Goal: Information Seeking & Learning: Learn about a topic

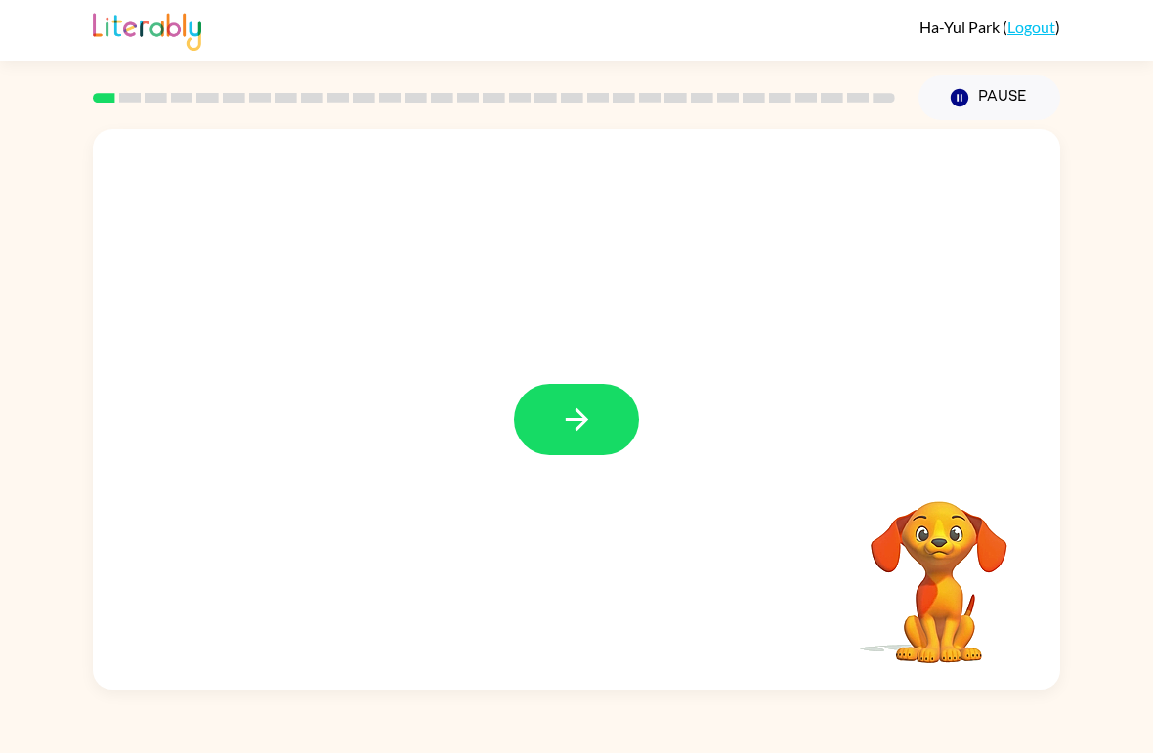
click at [574, 441] on button "button" at bounding box center [576, 419] width 125 height 71
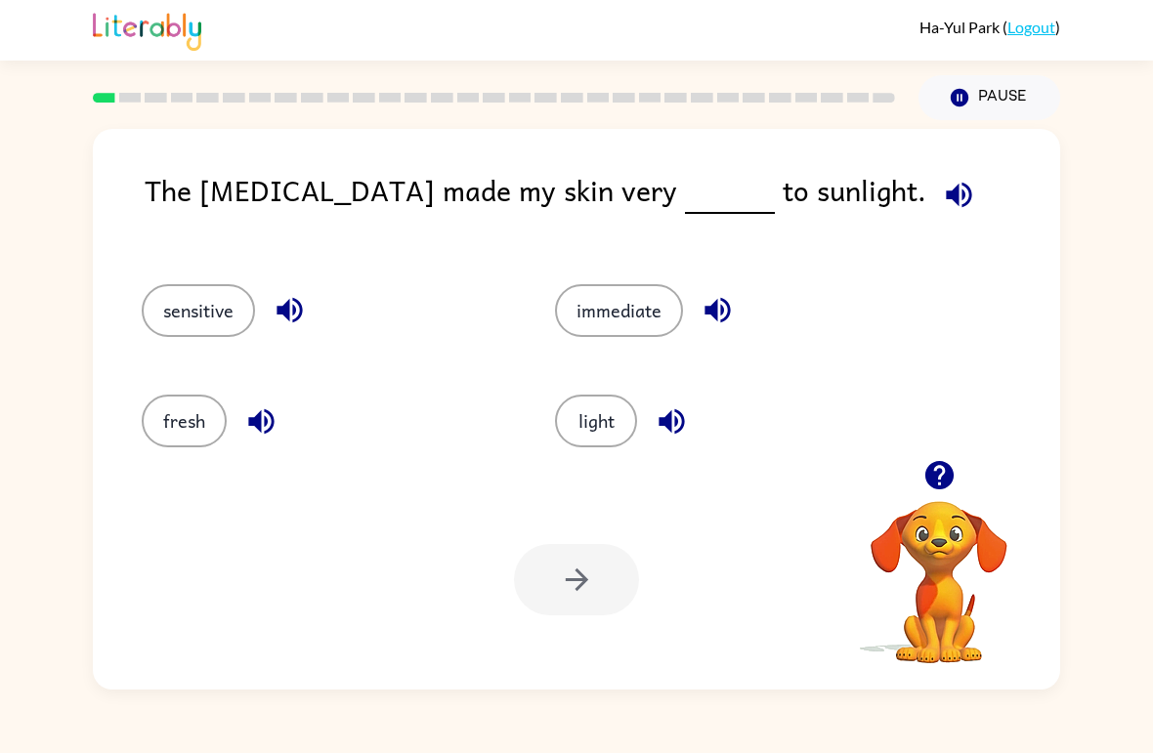
click at [952, 480] on icon "button" at bounding box center [938, 475] width 28 height 28
click at [269, 304] on button "button" at bounding box center [290, 310] width 50 height 50
click at [711, 301] on icon "button" at bounding box center [718, 310] width 34 height 34
click at [243, 440] on button "button" at bounding box center [261, 422] width 50 height 50
click at [663, 432] on icon "button" at bounding box center [672, 421] width 34 height 34
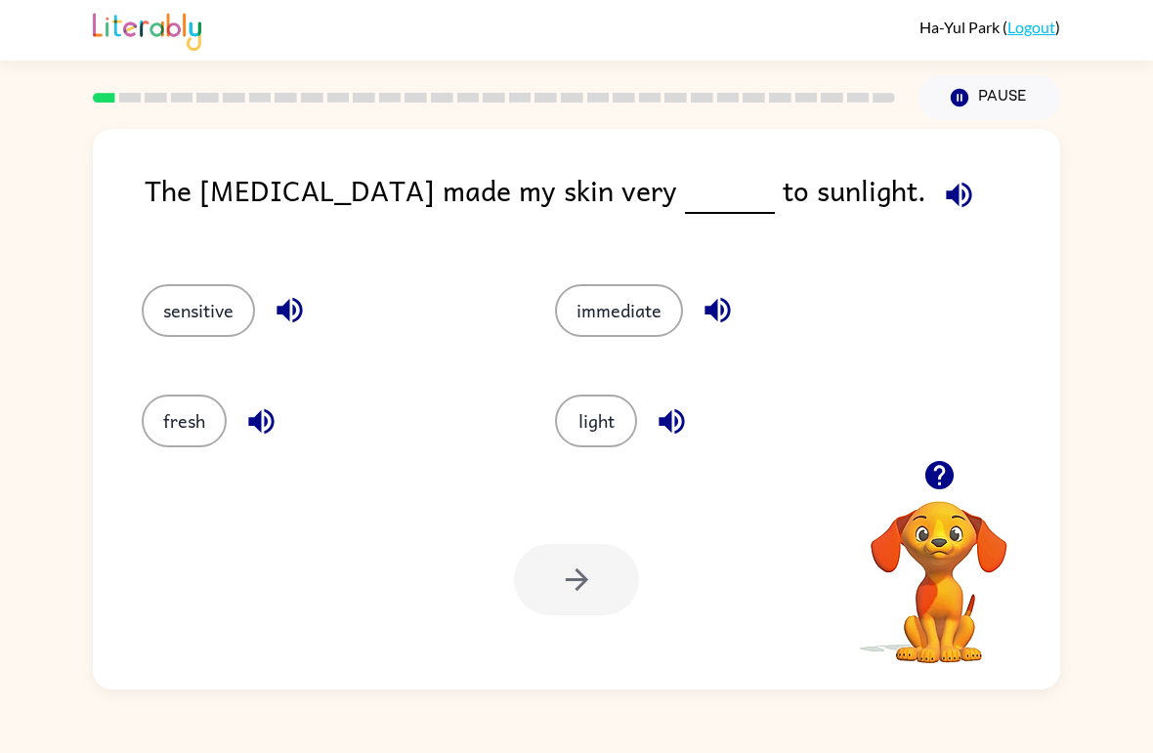
click at [702, 307] on icon "button" at bounding box center [718, 310] width 34 height 34
click at [290, 298] on icon "button" at bounding box center [290, 310] width 34 height 34
click at [934, 172] on button "button" at bounding box center [959, 195] width 50 height 50
click at [942, 193] on icon "button" at bounding box center [959, 195] width 34 height 34
click at [946, 197] on icon "button" at bounding box center [958, 194] width 25 height 25
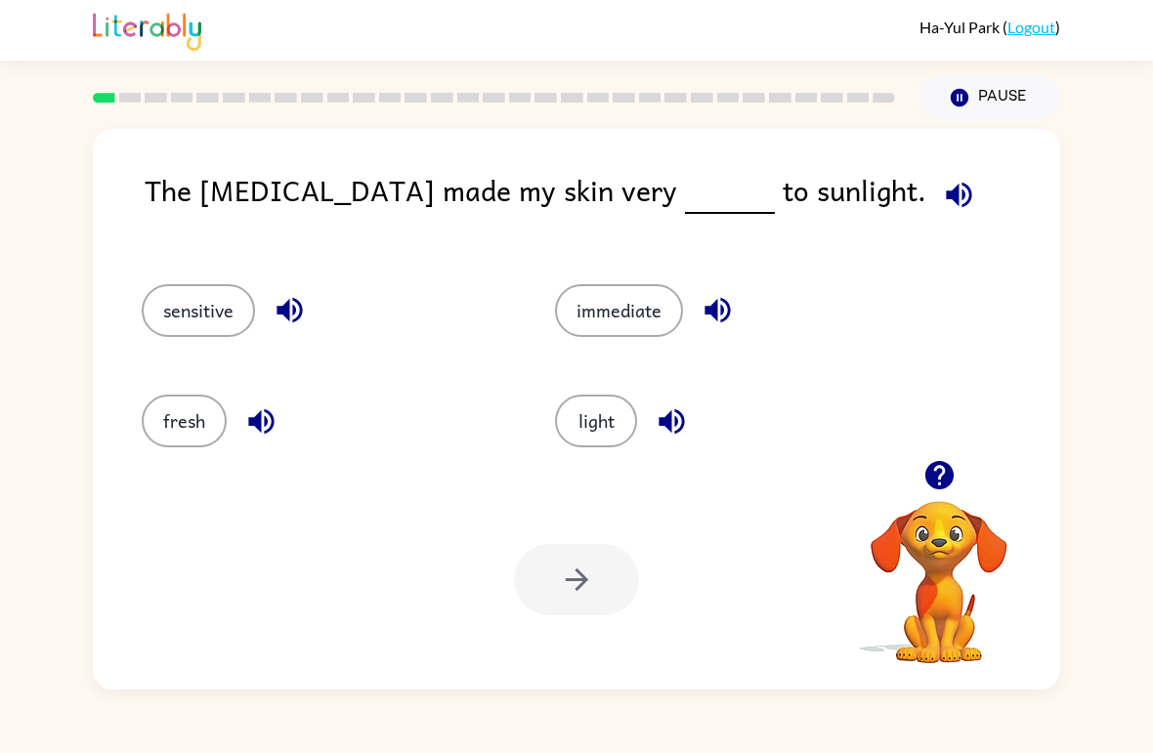
click at [942, 208] on icon "button" at bounding box center [959, 195] width 34 height 34
click at [592, 293] on button "immediate" at bounding box center [619, 310] width 128 height 53
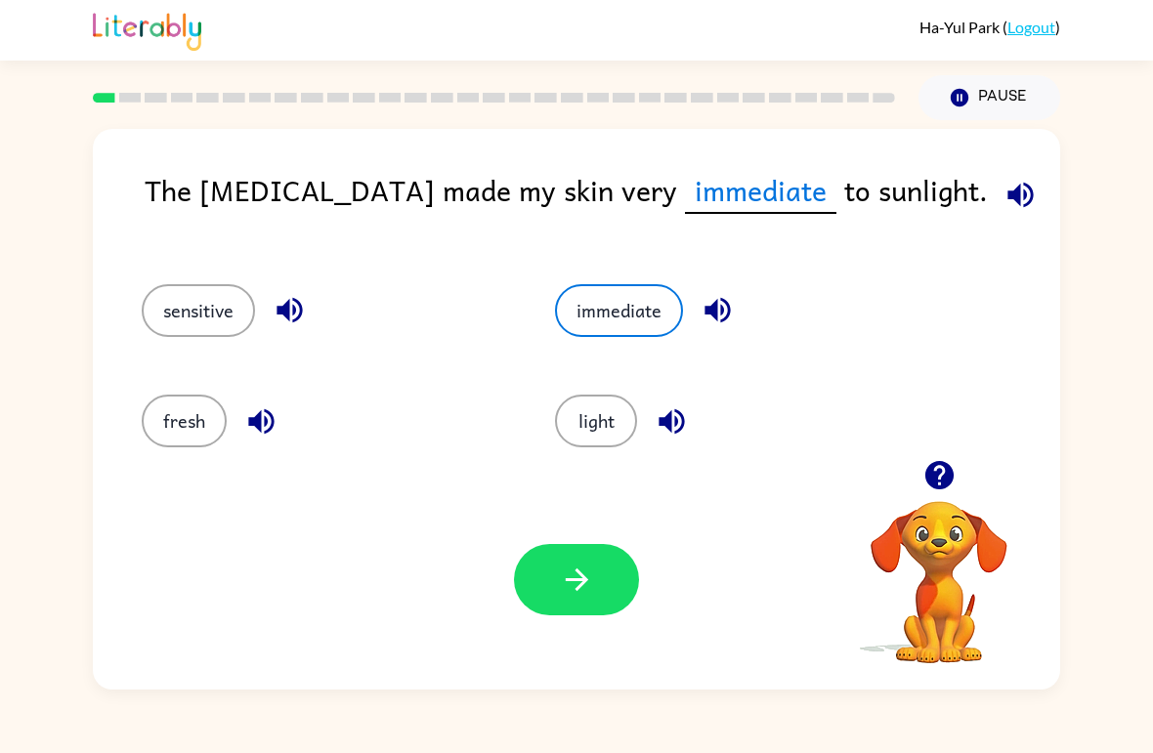
click at [1007, 191] on icon "button" at bounding box center [1019, 194] width 25 height 25
click at [732, 298] on icon "button" at bounding box center [718, 310] width 34 height 34
click at [148, 328] on button "sensitive" at bounding box center [198, 310] width 113 height 53
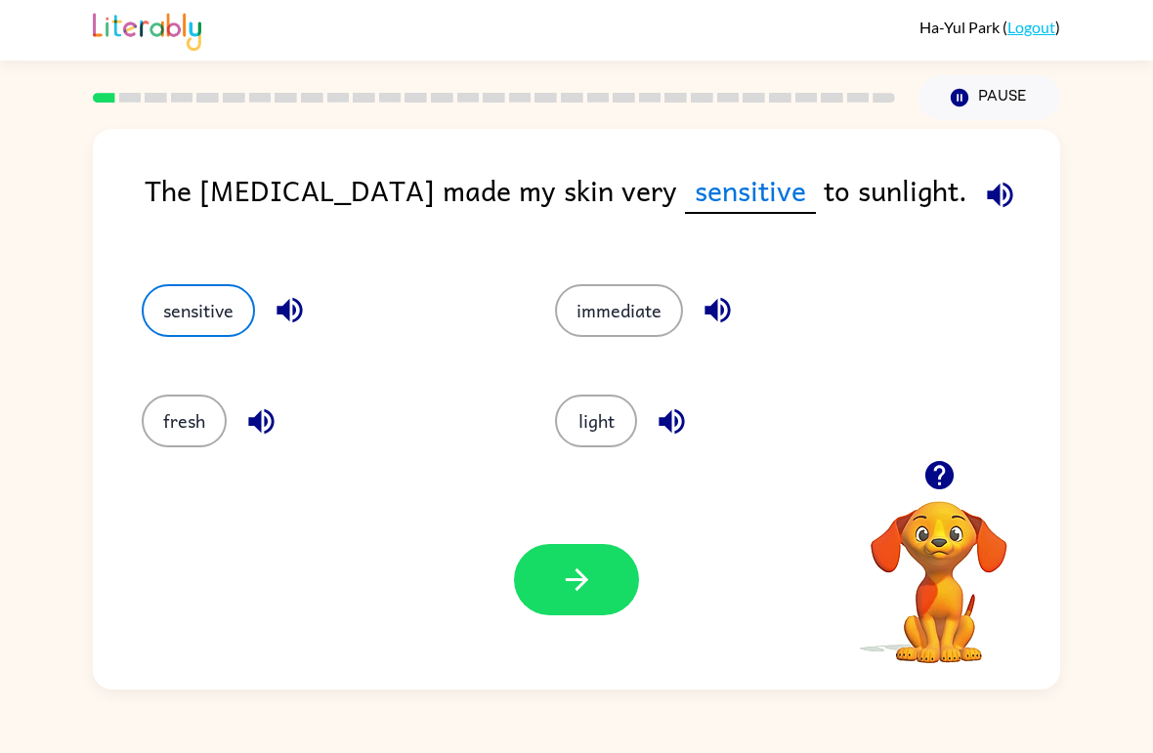
click at [283, 303] on icon "button" at bounding box center [290, 310] width 34 height 34
click at [214, 428] on button "fresh" at bounding box center [184, 421] width 85 height 53
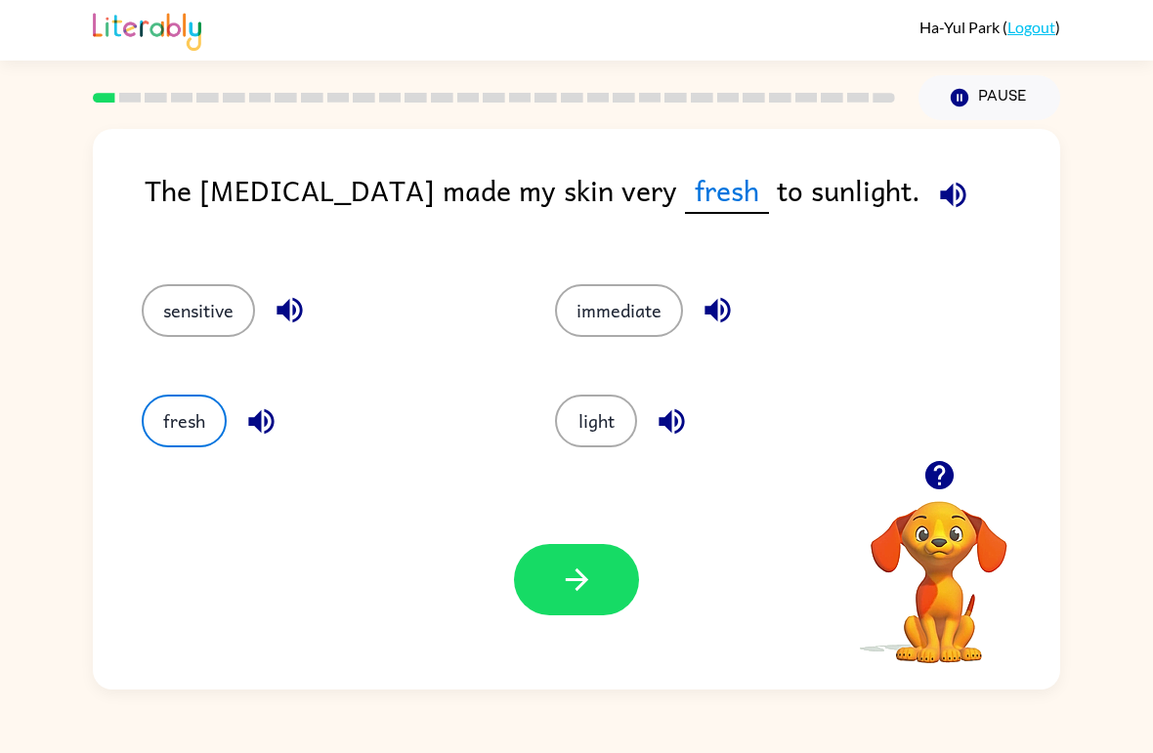
click at [261, 431] on icon "button" at bounding box center [260, 420] width 25 height 25
click at [255, 419] on icon "button" at bounding box center [260, 420] width 25 height 25
click at [253, 428] on icon "button" at bounding box center [261, 421] width 34 height 34
click at [668, 432] on icon "button" at bounding box center [672, 421] width 34 height 34
click at [583, 608] on button "button" at bounding box center [576, 579] width 125 height 71
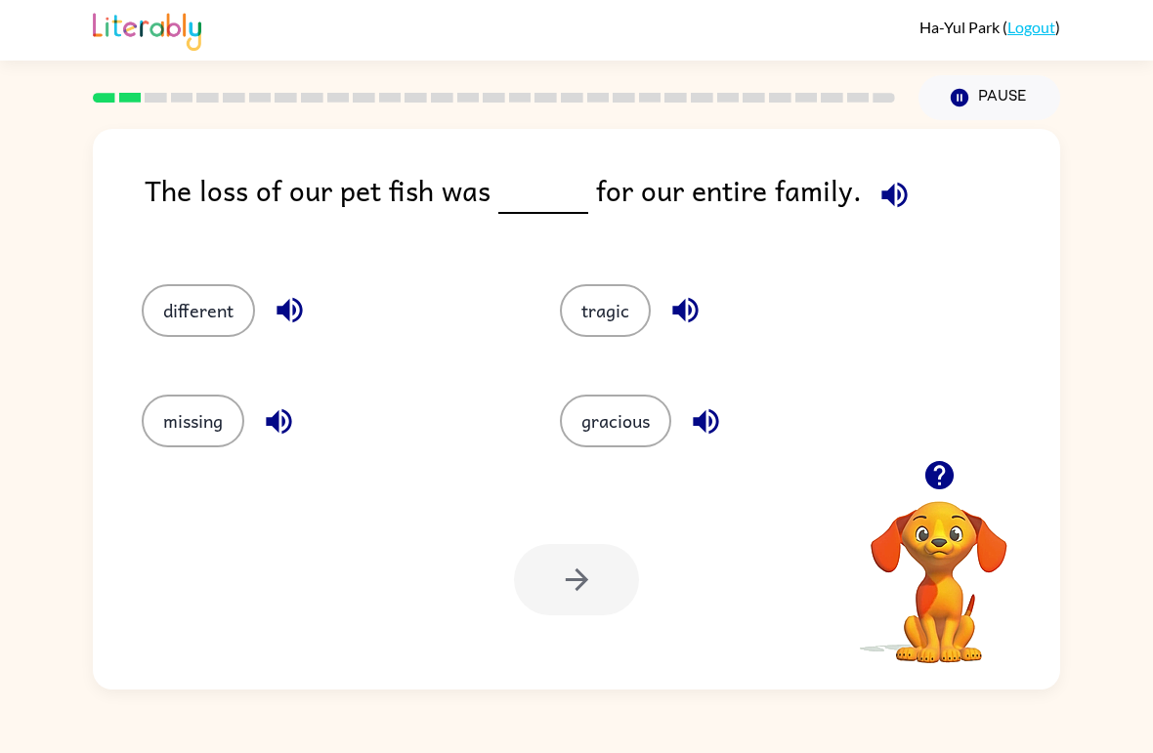
click at [898, 188] on icon "button" at bounding box center [894, 195] width 34 height 34
click at [287, 319] on icon "button" at bounding box center [288, 310] width 25 height 25
click at [881, 185] on icon "button" at bounding box center [894, 195] width 34 height 34
click at [907, 195] on button "button" at bounding box center [895, 195] width 50 height 50
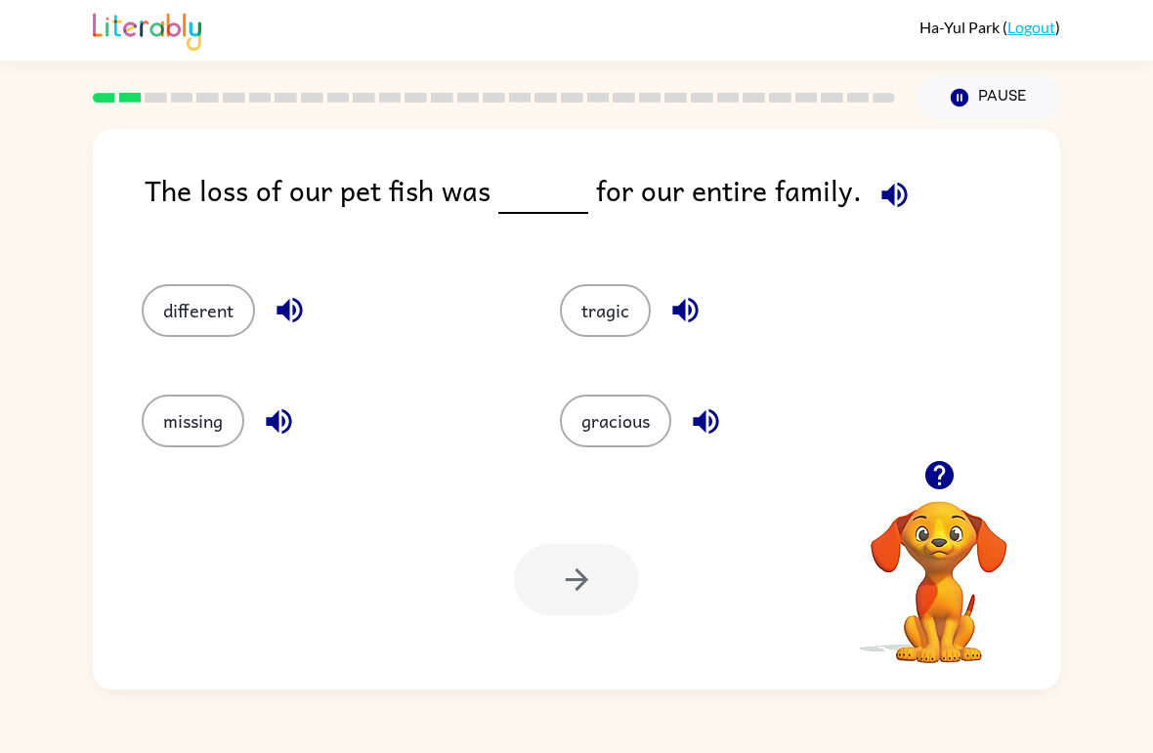
click at [889, 191] on icon "button" at bounding box center [894, 195] width 34 height 34
click at [304, 306] on icon "button" at bounding box center [290, 310] width 34 height 34
click at [886, 185] on icon "button" at bounding box center [894, 195] width 34 height 34
click at [894, 169] on span at bounding box center [891, 190] width 58 height 44
click at [843, 199] on div "The loss of our pet fish was for our entire family." at bounding box center [602, 206] width 915 height 77
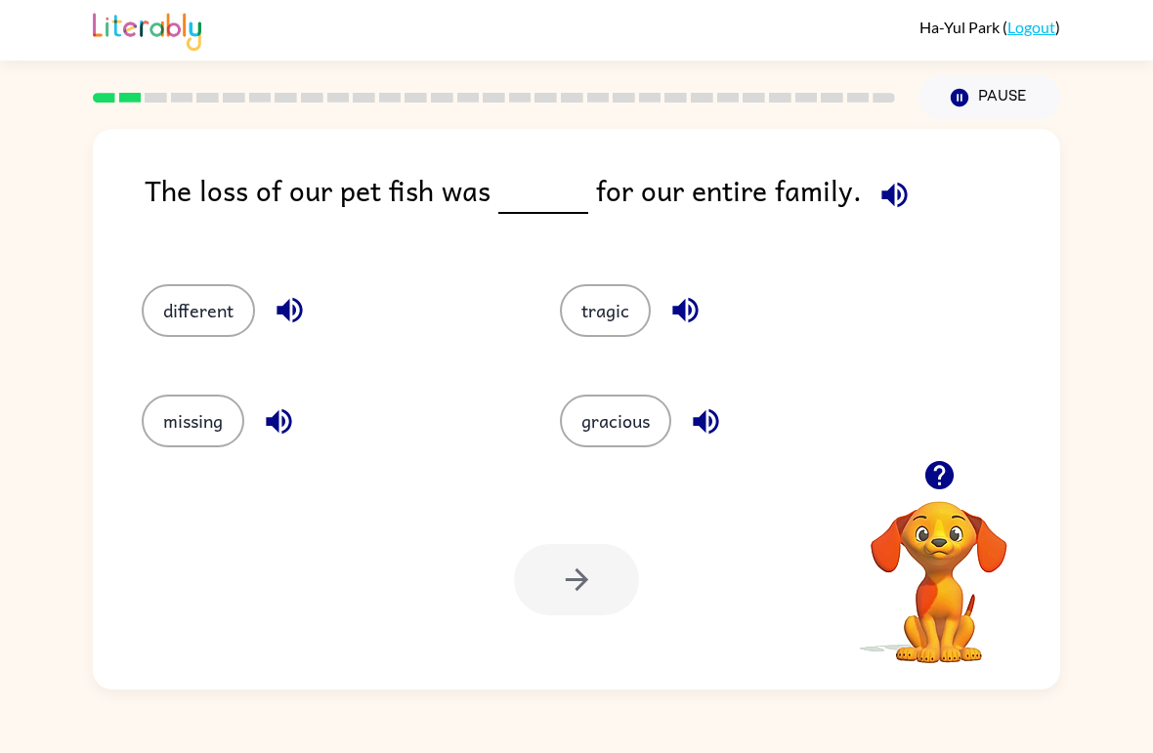
click at [865, 170] on span at bounding box center [891, 190] width 58 height 44
click at [877, 184] on icon "button" at bounding box center [894, 195] width 34 height 34
click at [685, 307] on icon "button" at bounding box center [684, 310] width 25 height 25
click at [703, 423] on icon "button" at bounding box center [705, 420] width 25 height 25
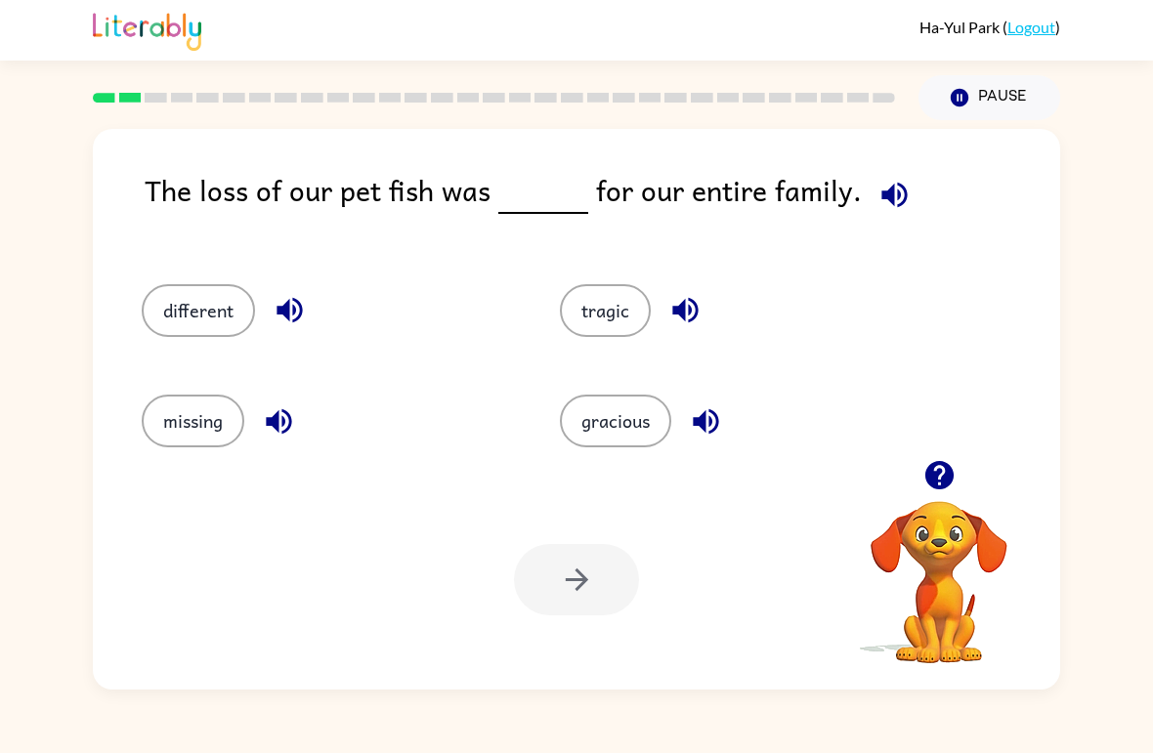
click at [165, 401] on button "missing" at bounding box center [193, 421] width 103 height 53
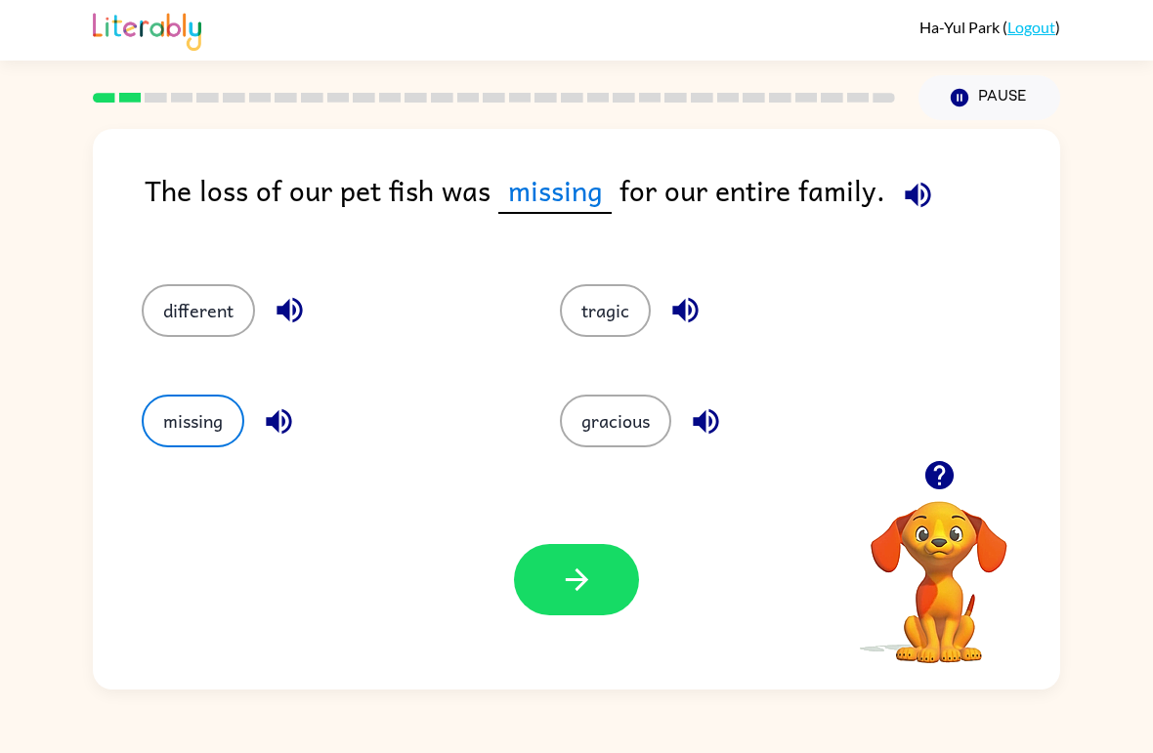
click at [179, 286] on button "different" at bounding box center [198, 310] width 113 height 53
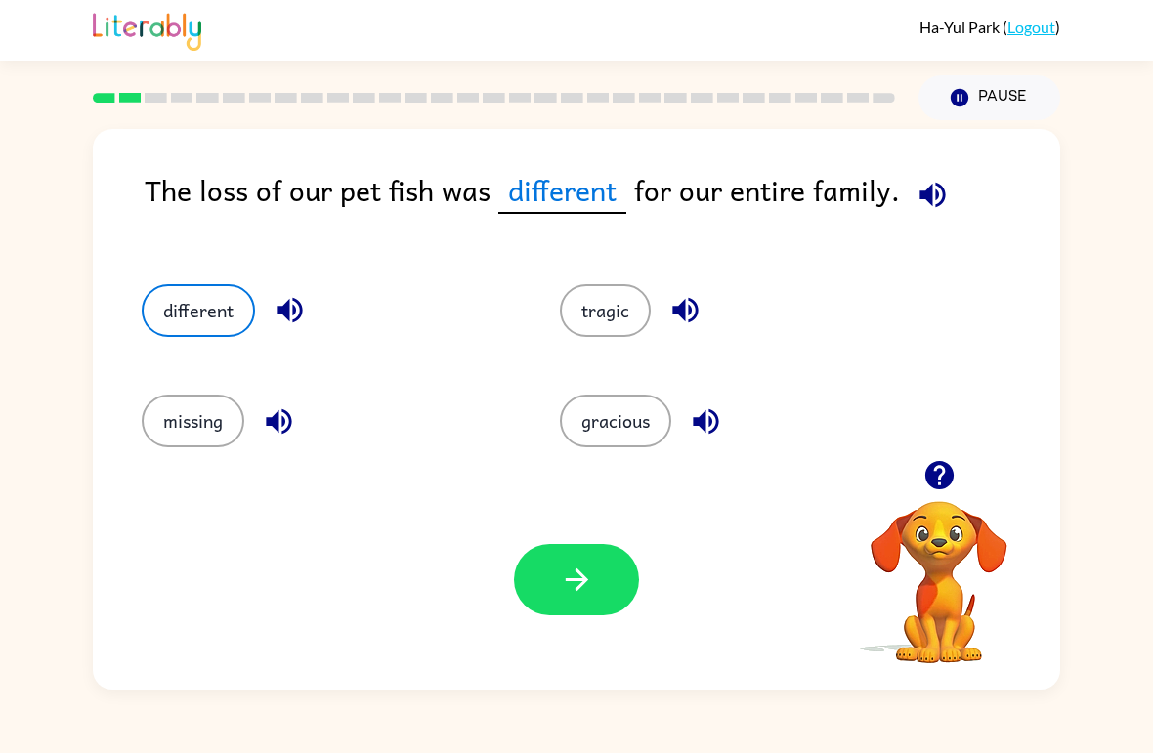
click at [627, 564] on button "button" at bounding box center [576, 579] width 125 height 71
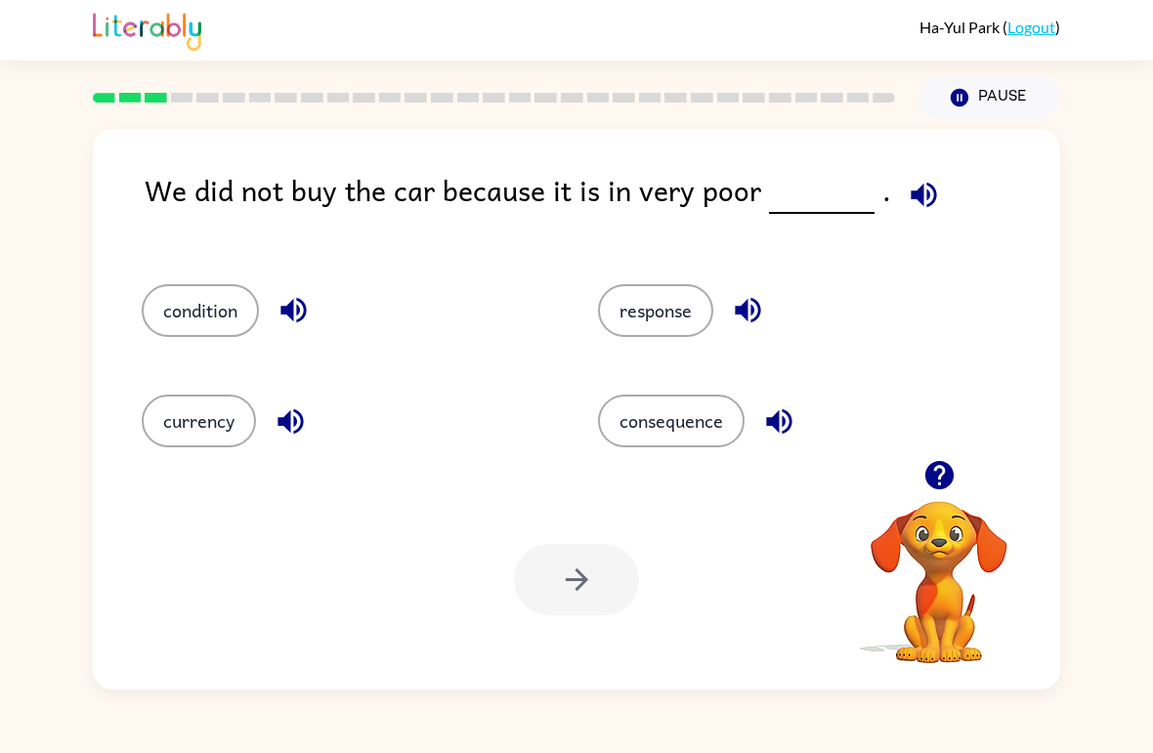
click at [925, 186] on icon "button" at bounding box center [924, 195] width 34 height 34
click at [925, 185] on icon "button" at bounding box center [924, 195] width 34 height 34
click at [911, 195] on icon "button" at bounding box center [923, 194] width 25 height 25
click at [919, 201] on icon "button" at bounding box center [924, 195] width 34 height 34
click at [294, 422] on icon "button" at bounding box center [289, 420] width 25 height 25
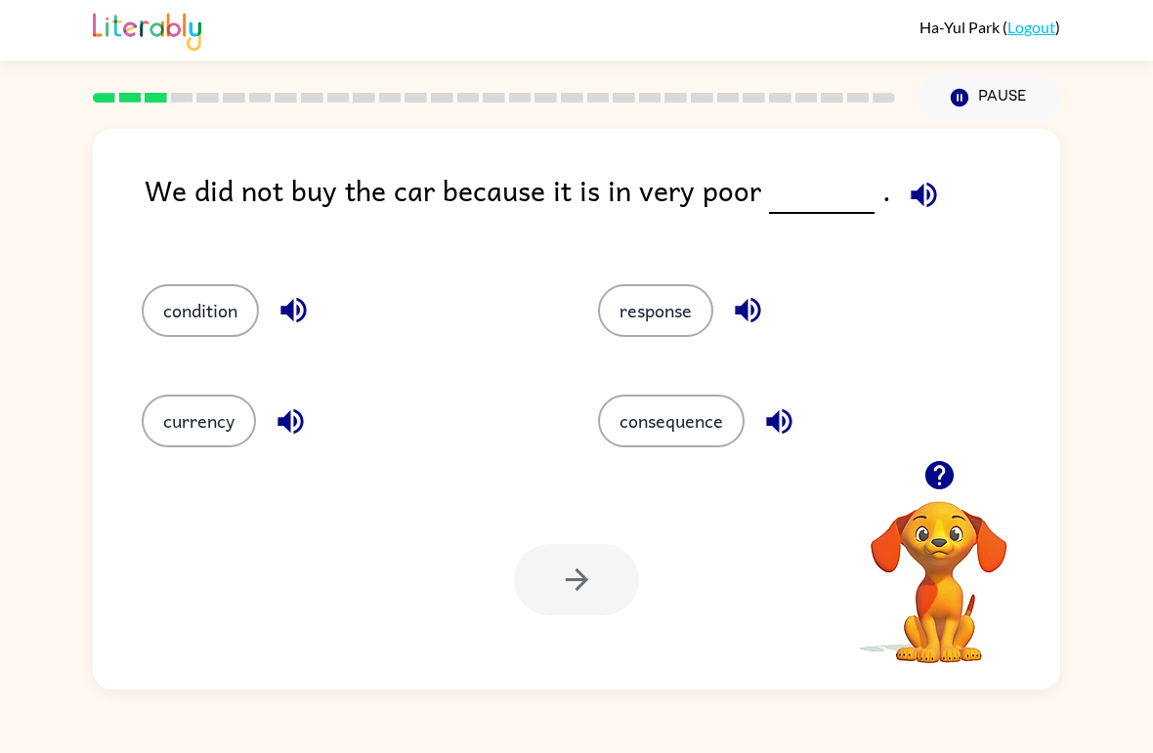
click at [296, 299] on icon "button" at bounding box center [293, 310] width 34 height 34
click at [727, 300] on button "button" at bounding box center [748, 310] width 50 height 50
click at [786, 433] on icon "button" at bounding box center [778, 420] width 25 height 25
click at [771, 423] on icon "button" at bounding box center [778, 420] width 25 height 25
click at [787, 422] on icon "button" at bounding box center [779, 421] width 34 height 34
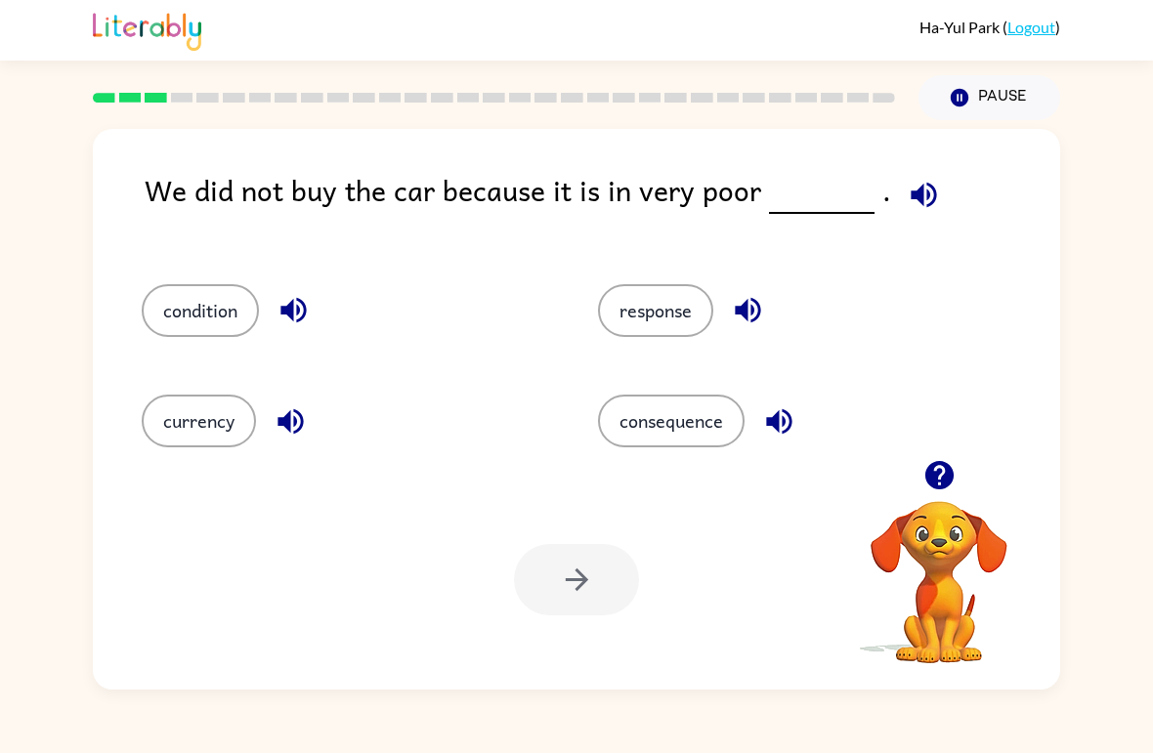
click at [794, 414] on icon "button" at bounding box center [779, 421] width 34 height 34
click at [917, 188] on icon "button" at bounding box center [923, 194] width 25 height 25
click at [692, 441] on button "consequence" at bounding box center [671, 421] width 147 height 53
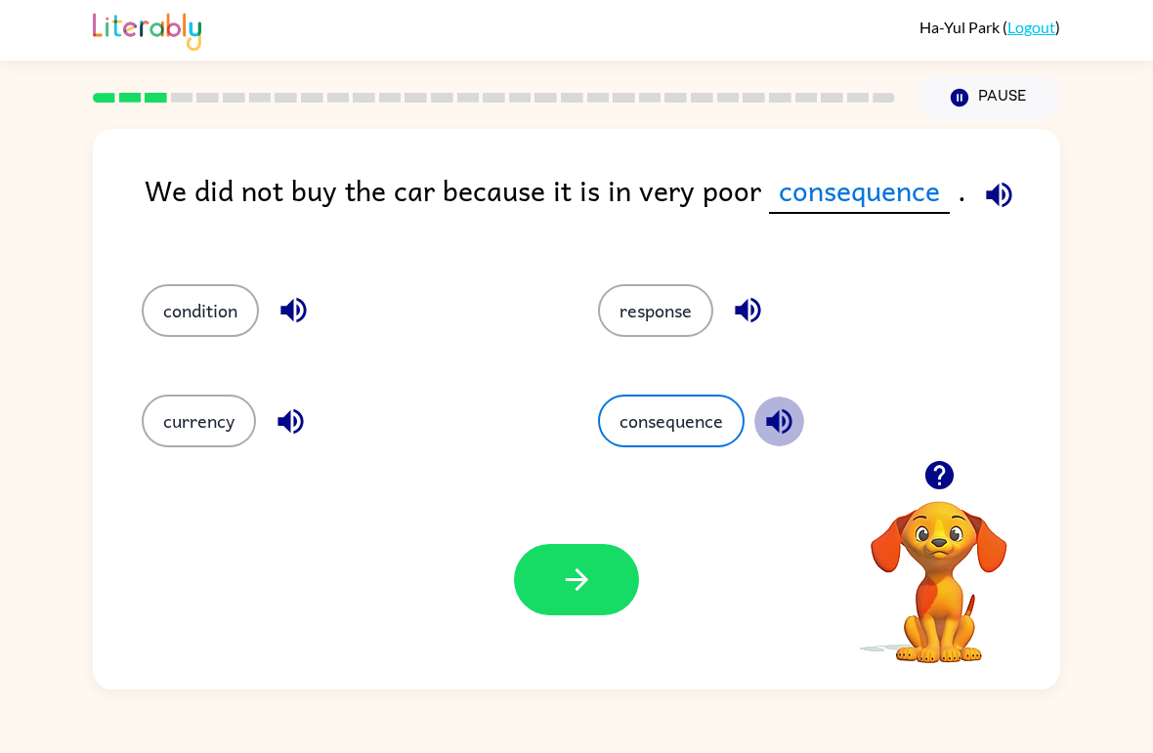
click at [789, 417] on icon "button" at bounding box center [778, 420] width 25 height 25
click at [190, 408] on button "currency" at bounding box center [199, 421] width 114 height 53
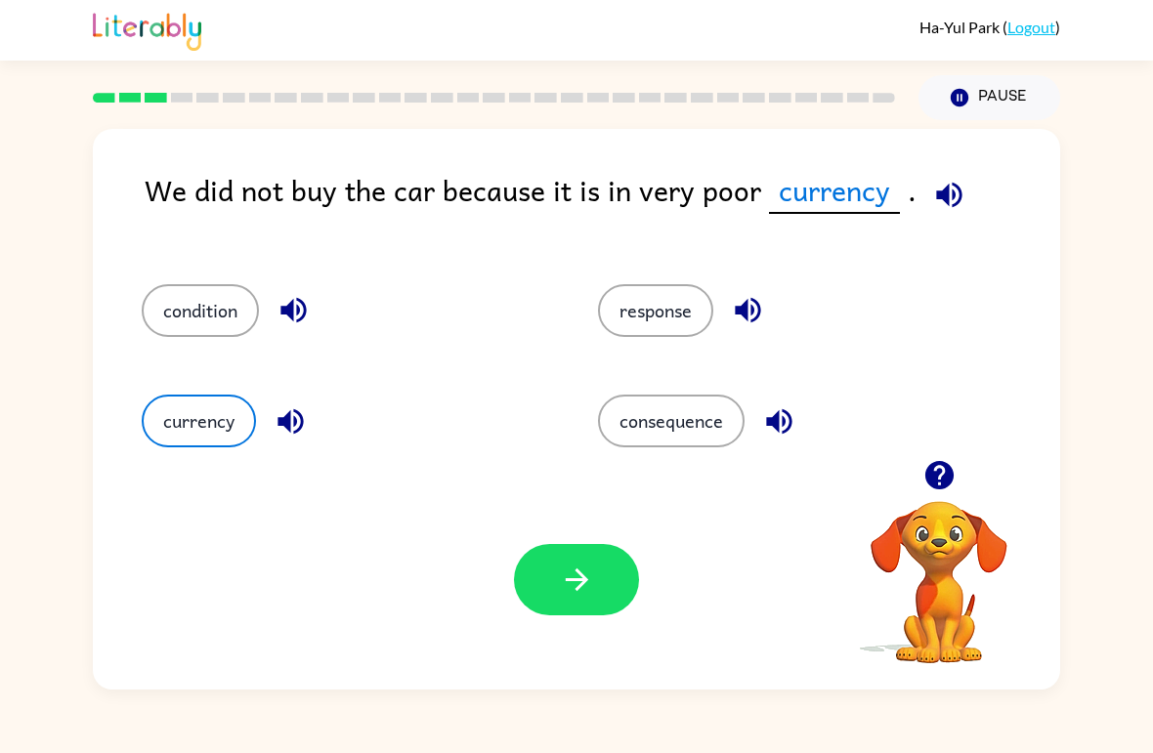
click at [255, 415] on button "currency" at bounding box center [199, 421] width 114 height 53
click at [294, 432] on icon "button" at bounding box center [289, 420] width 25 height 25
click at [202, 311] on button "condition" at bounding box center [200, 310] width 117 height 53
click at [283, 333] on button "button" at bounding box center [294, 310] width 50 height 50
click at [286, 324] on icon "button" at bounding box center [293, 310] width 34 height 34
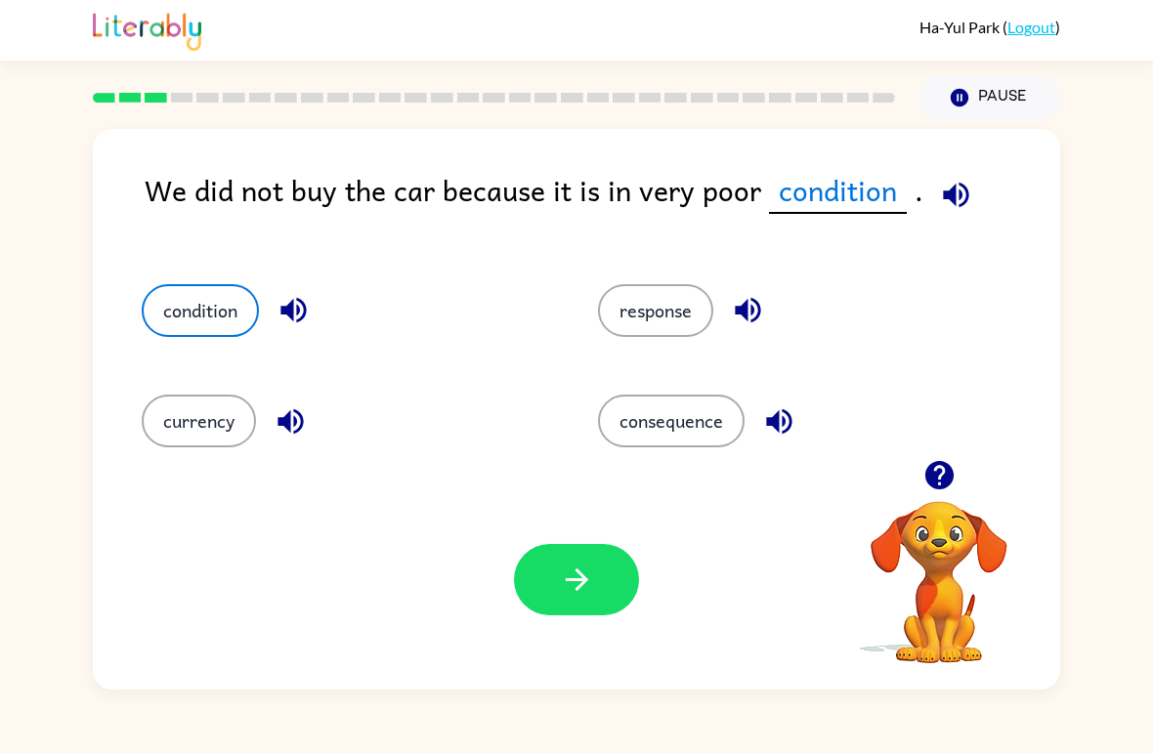
click at [300, 327] on icon "button" at bounding box center [293, 310] width 34 height 34
click at [303, 320] on icon "button" at bounding box center [292, 310] width 25 height 25
click at [205, 428] on button "currency" at bounding box center [199, 421] width 114 height 53
click at [272, 419] on button "button" at bounding box center [291, 422] width 50 height 50
click at [284, 434] on icon "button" at bounding box center [291, 421] width 34 height 34
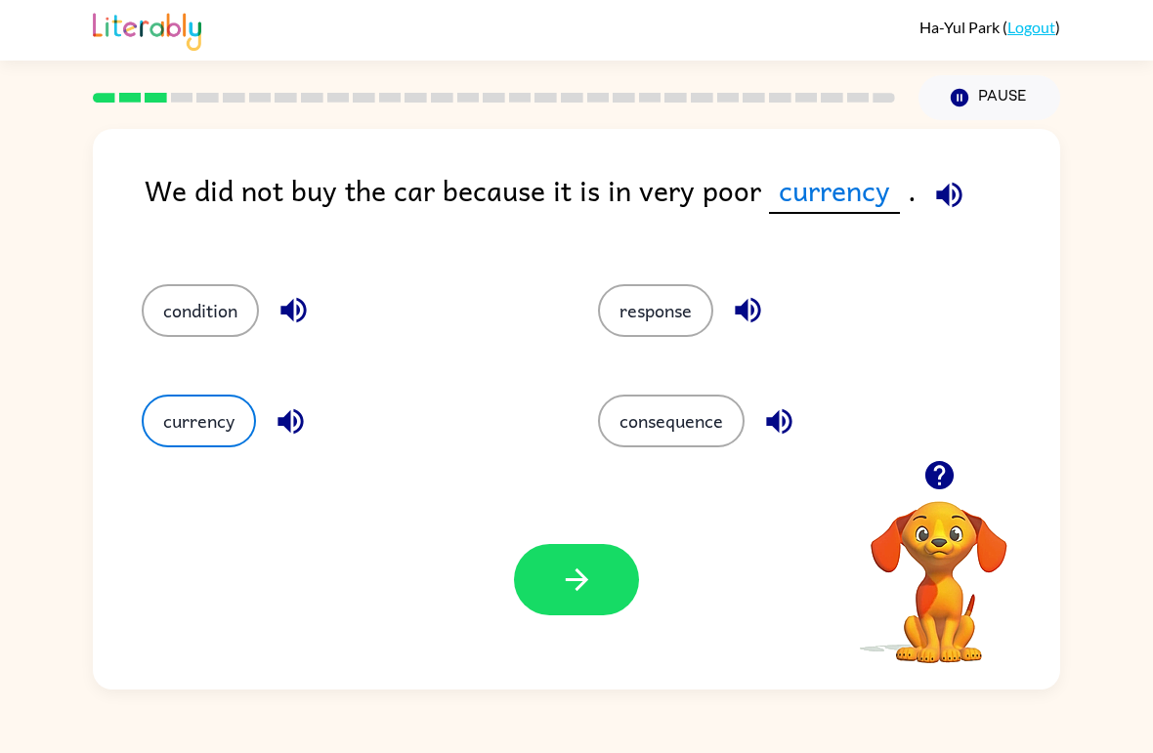
click at [271, 422] on button "button" at bounding box center [291, 422] width 50 height 50
click at [319, 414] on div "currency" at bounding box center [347, 421] width 411 height 53
click at [295, 425] on icon "button" at bounding box center [289, 420] width 25 height 25
click at [289, 426] on icon "button" at bounding box center [289, 420] width 25 height 25
click at [672, 306] on button "response" at bounding box center [655, 310] width 115 height 53
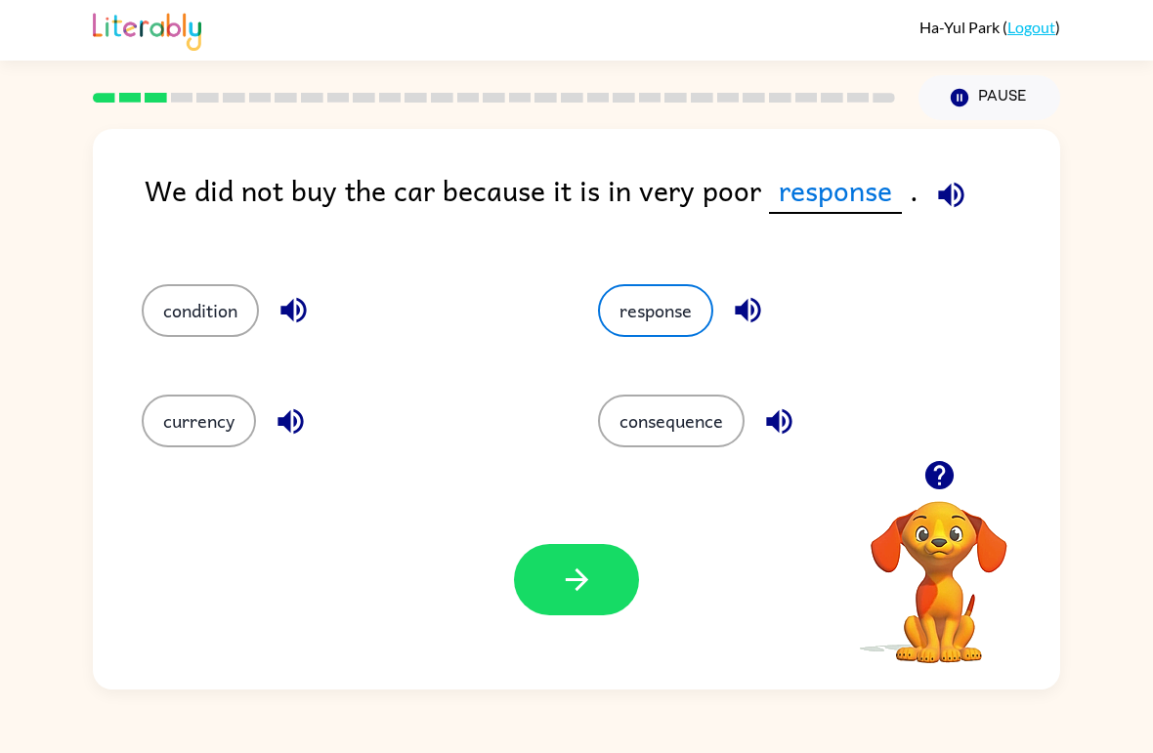
click at [743, 311] on icon "button" at bounding box center [747, 310] width 25 height 25
click at [697, 420] on button "consequence" at bounding box center [671, 421] width 147 height 53
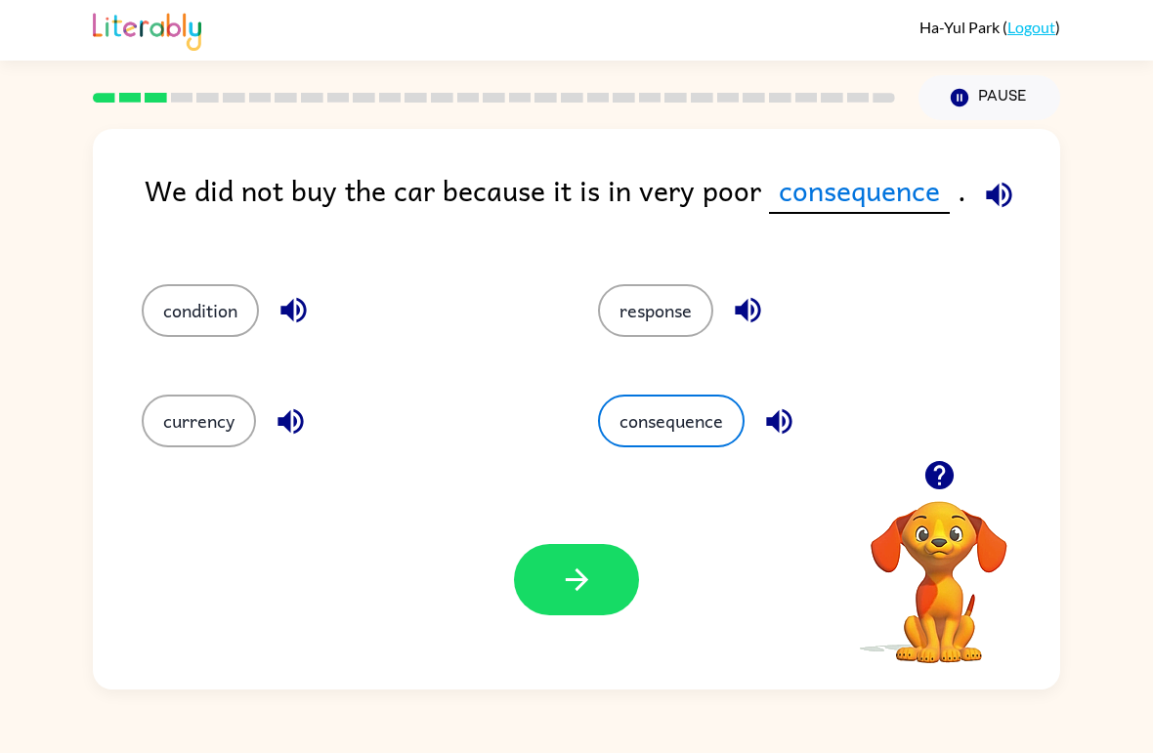
click at [784, 421] on icon "button" at bounding box center [778, 420] width 25 height 25
click at [786, 421] on icon "button" at bounding box center [778, 420] width 25 height 25
click at [665, 304] on button "response" at bounding box center [655, 310] width 115 height 53
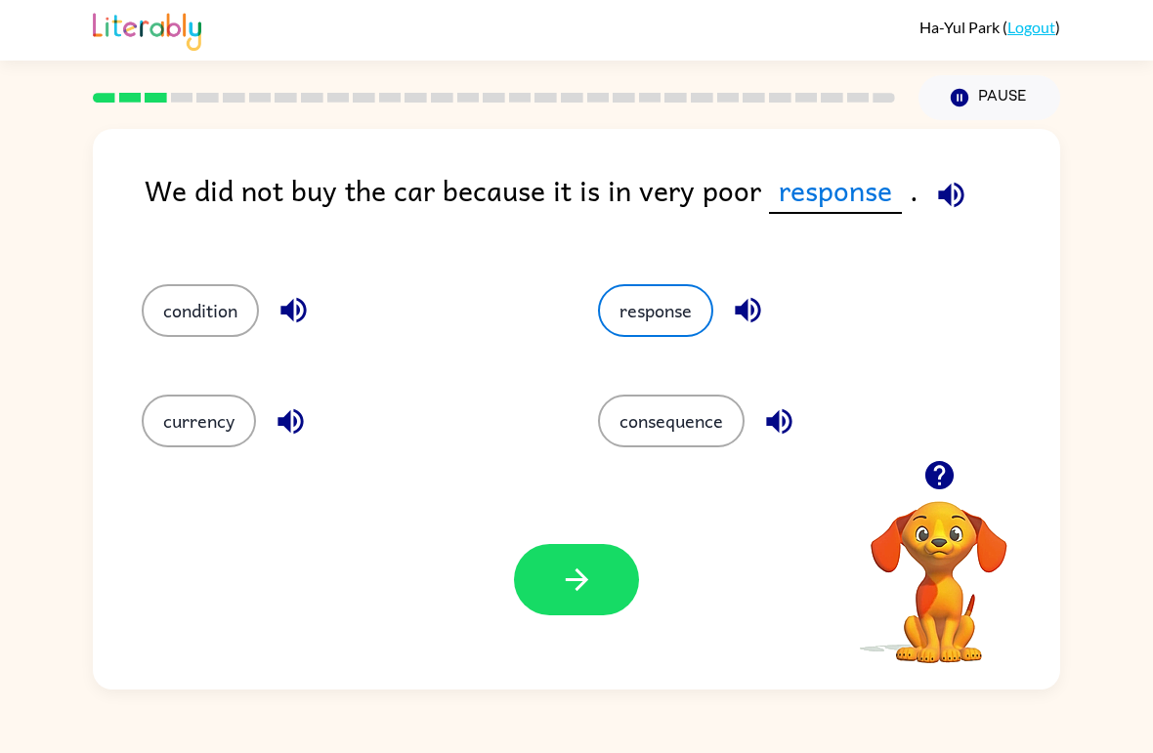
click at [574, 609] on button "button" at bounding box center [576, 579] width 125 height 71
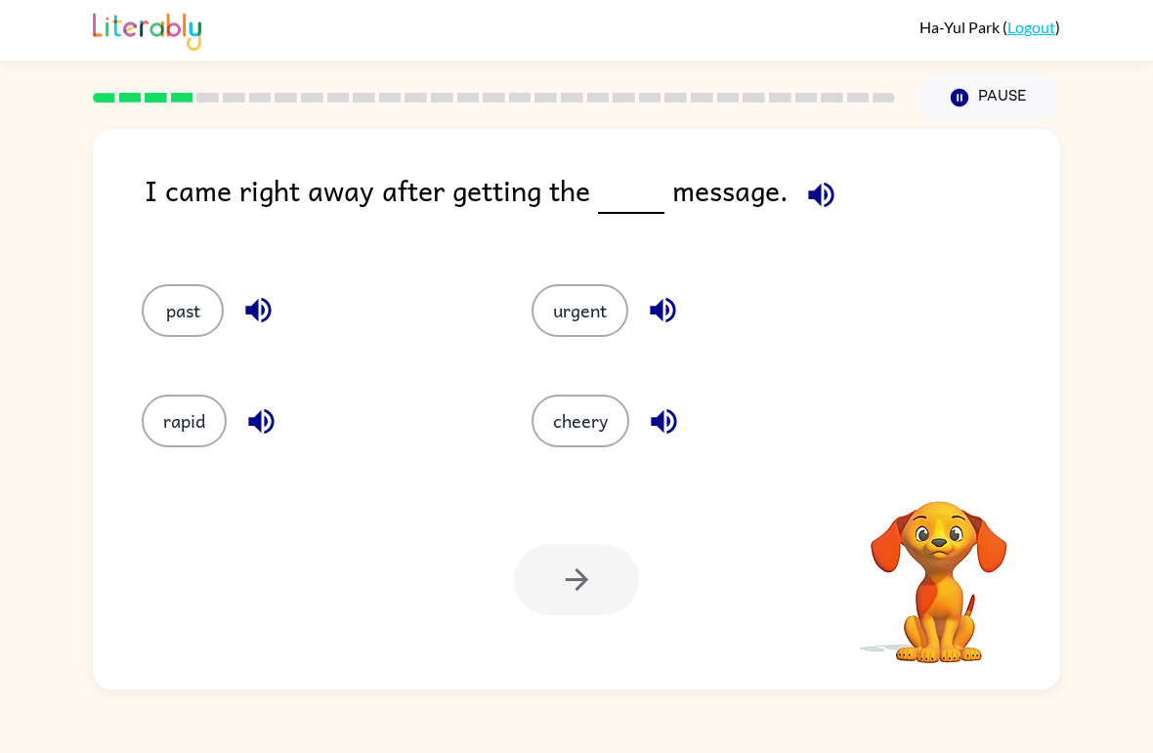
click at [238, 322] on button "button" at bounding box center [259, 310] width 50 height 50
click at [804, 210] on icon "button" at bounding box center [821, 195] width 34 height 34
click at [665, 311] on icon "button" at bounding box center [663, 310] width 34 height 34
click at [262, 434] on icon "button" at bounding box center [261, 421] width 34 height 34
click at [651, 408] on icon "button" at bounding box center [664, 421] width 34 height 34
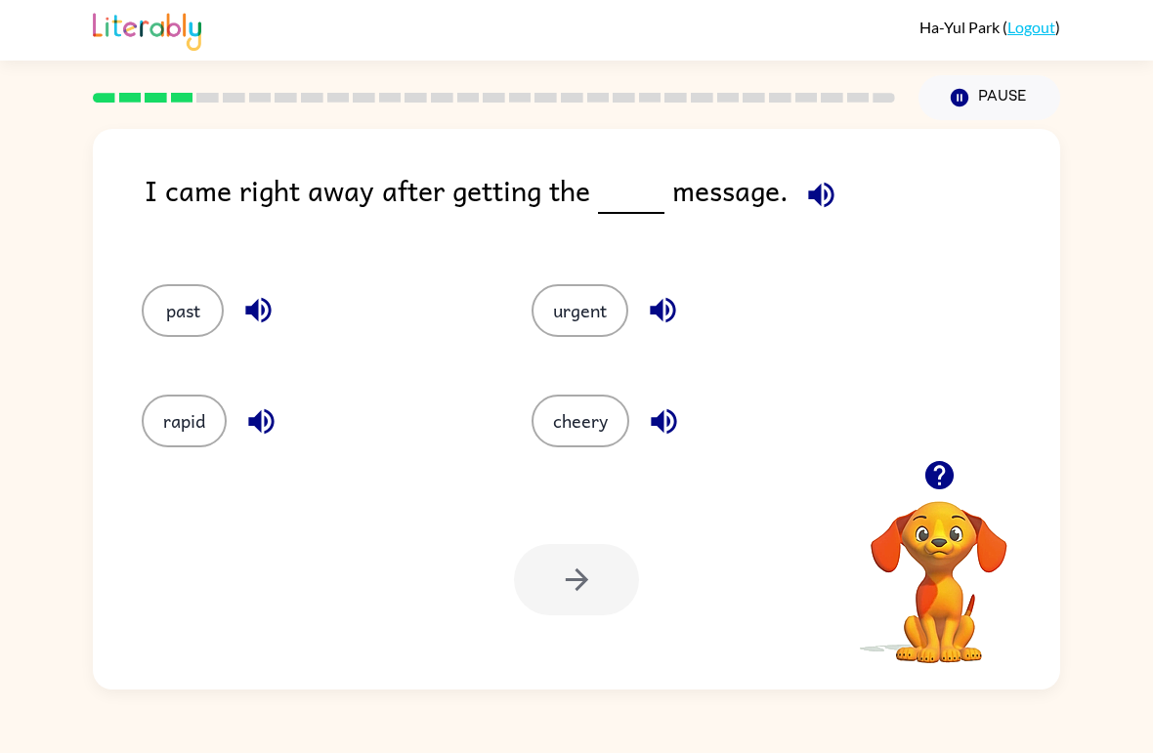
click at [604, 321] on button "urgent" at bounding box center [579, 310] width 97 height 53
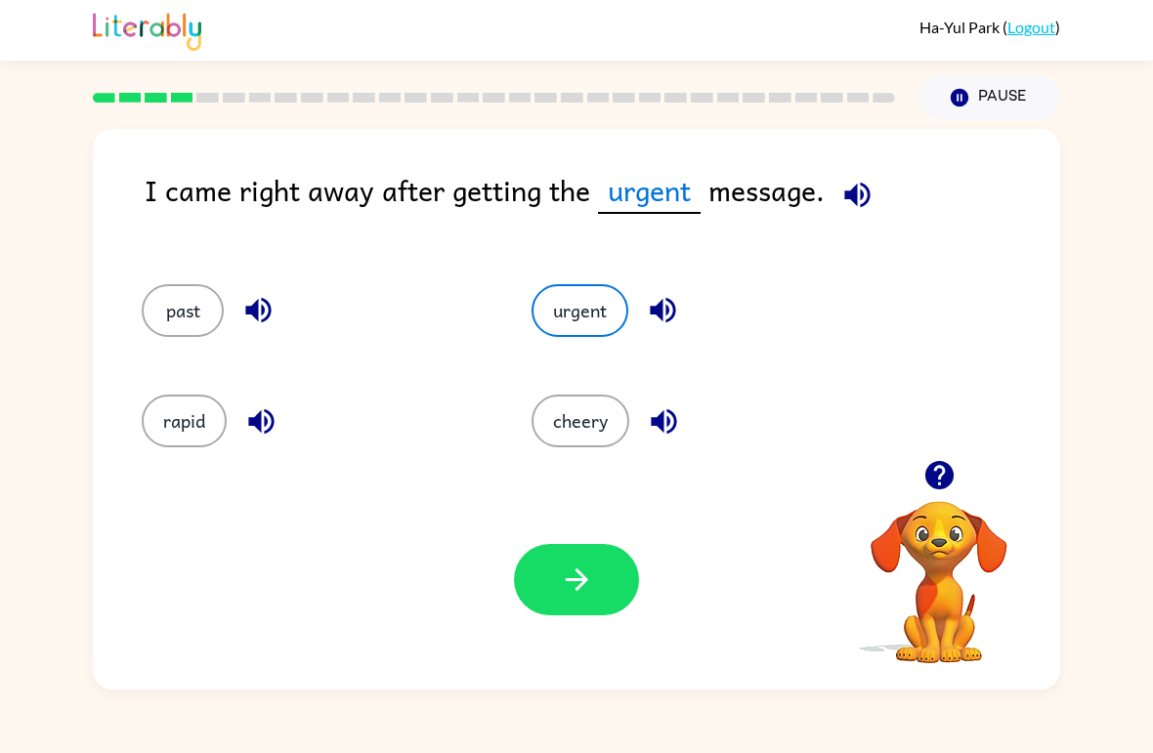
click at [593, 583] on icon "button" at bounding box center [577, 580] width 34 height 34
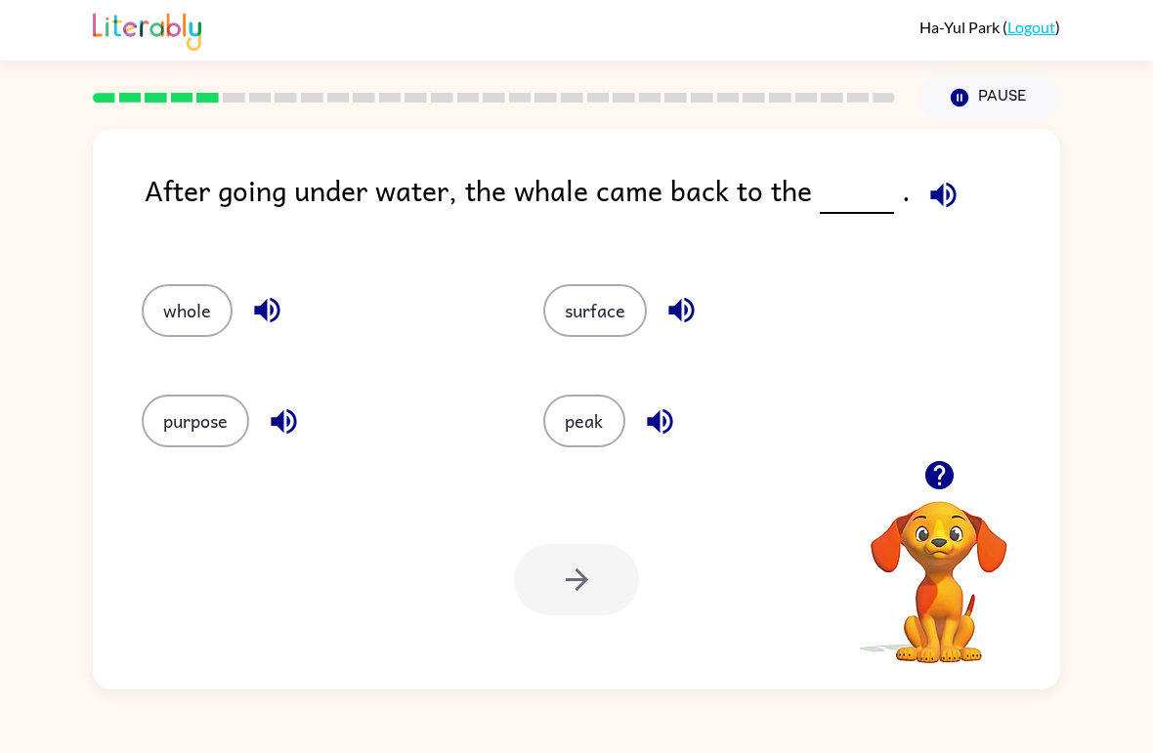
click at [998, 83] on button "Pause Pause" at bounding box center [989, 97] width 142 height 45
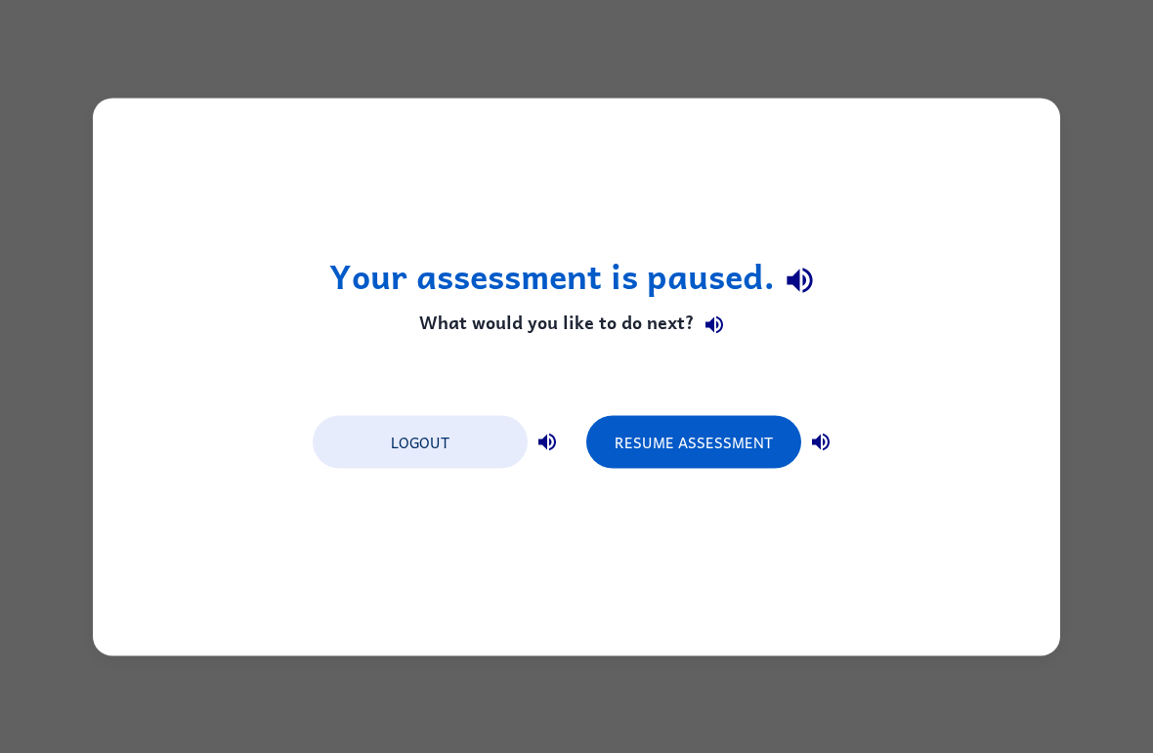
click at [444, 438] on button "Logout" at bounding box center [420, 441] width 215 height 53
